Goal: Task Accomplishment & Management: Manage account settings

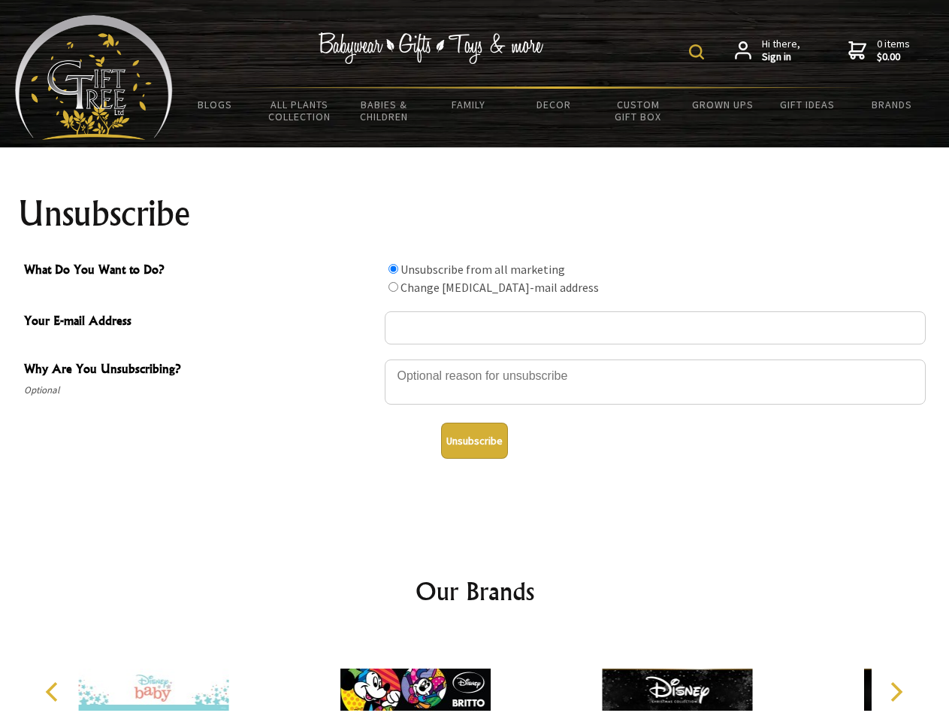
click at [699, 52] on img at bounding box center [696, 51] width 15 height 15
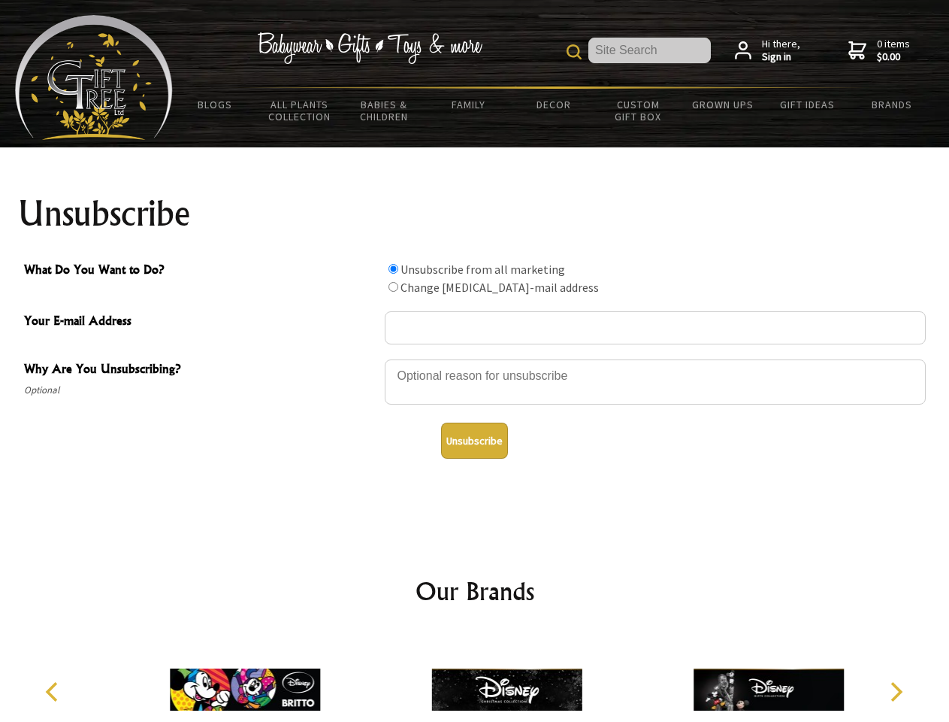
click at [475, 359] on div at bounding box center [655, 384] width 541 height 53
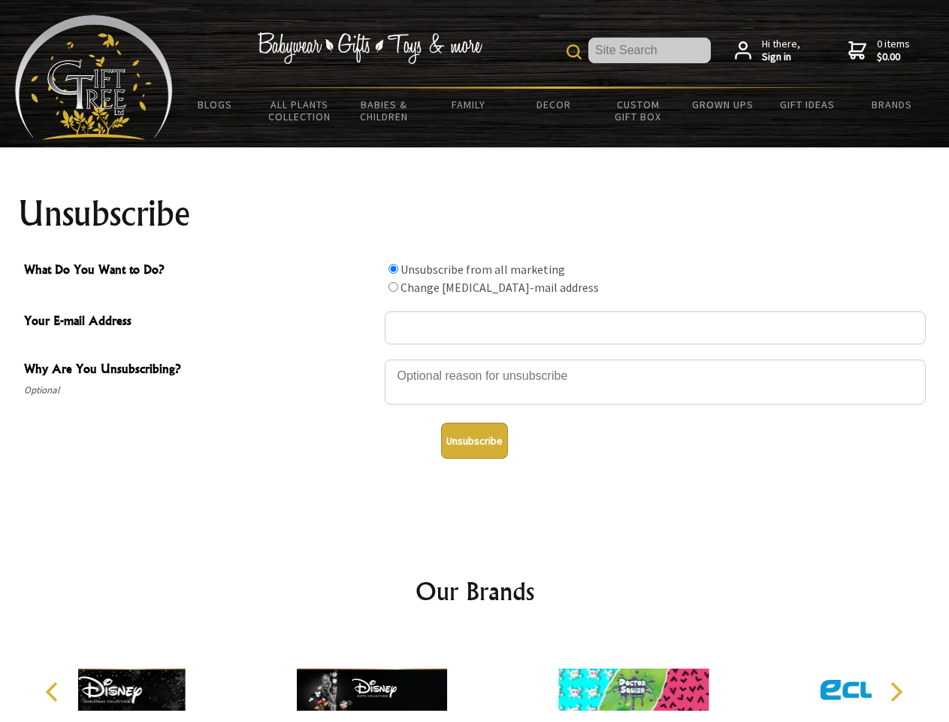
click at [393, 268] on input "What Do You Want to Do?" at bounding box center [394, 269] width 10 height 10
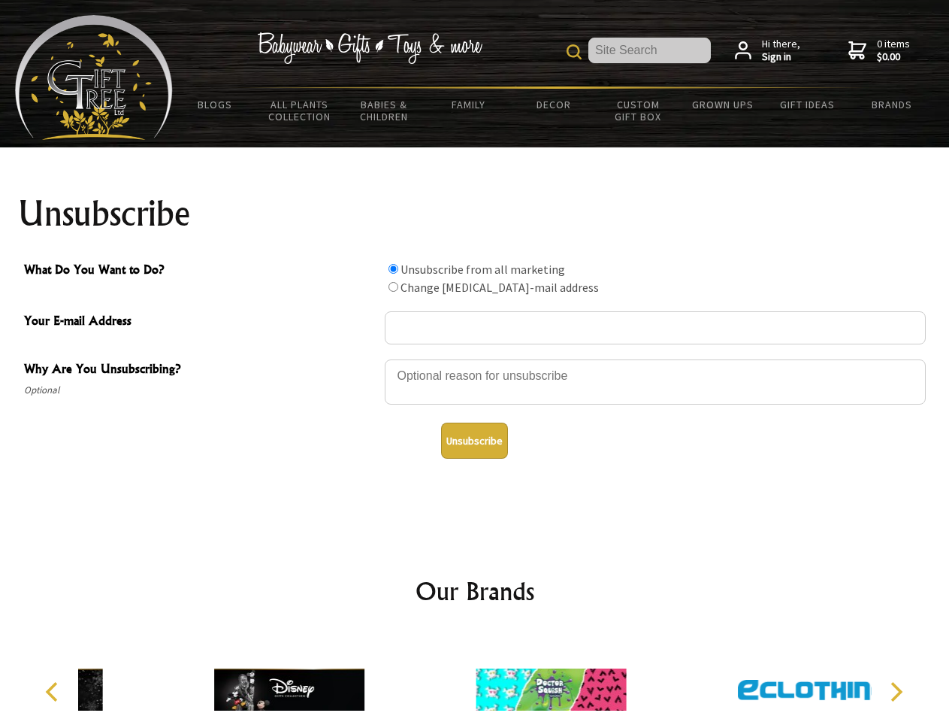
click at [393, 286] on input "What Do You Want to Do?" at bounding box center [394, 287] width 10 height 10
radio input "true"
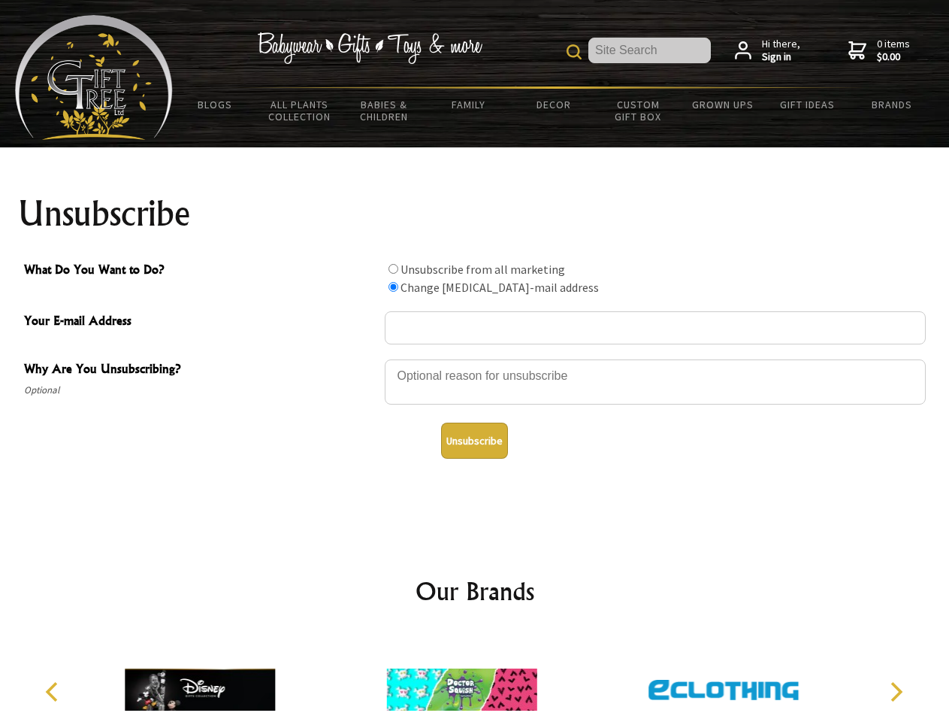
click at [474, 441] on button "Unsubscribe" at bounding box center [474, 440] width 67 height 36
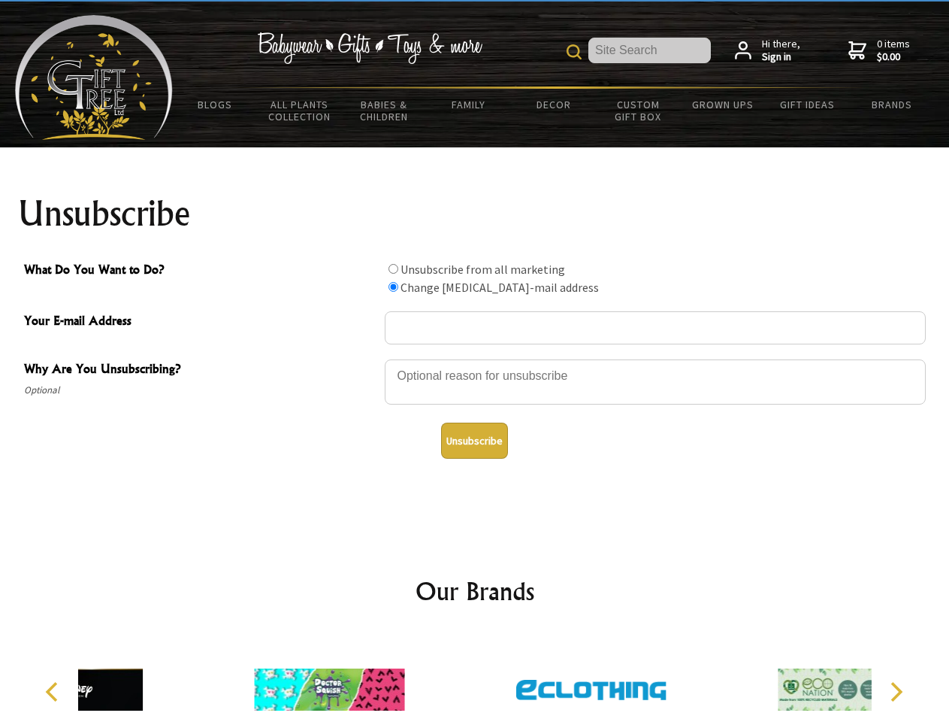
click at [54, 692] on icon "Previous" at bounding box center [54, 692] width 20 height 20
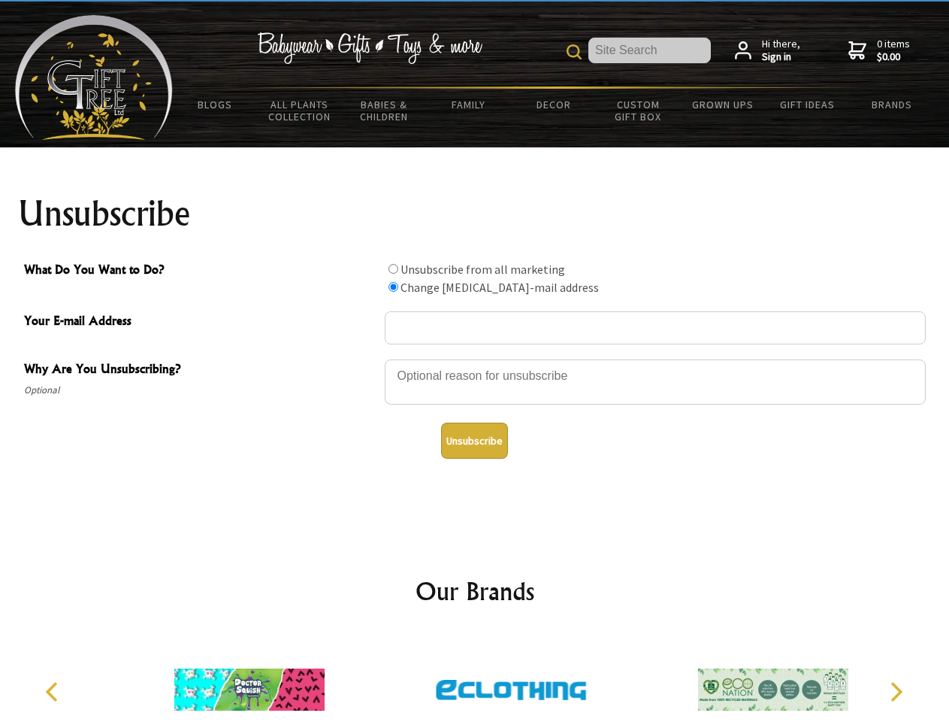
click at [896, 692] on icon "Next" at bounding box center [896, 692] width 20 height 20
